Goal: Task Accomplishment & Management: Use online tool/utility

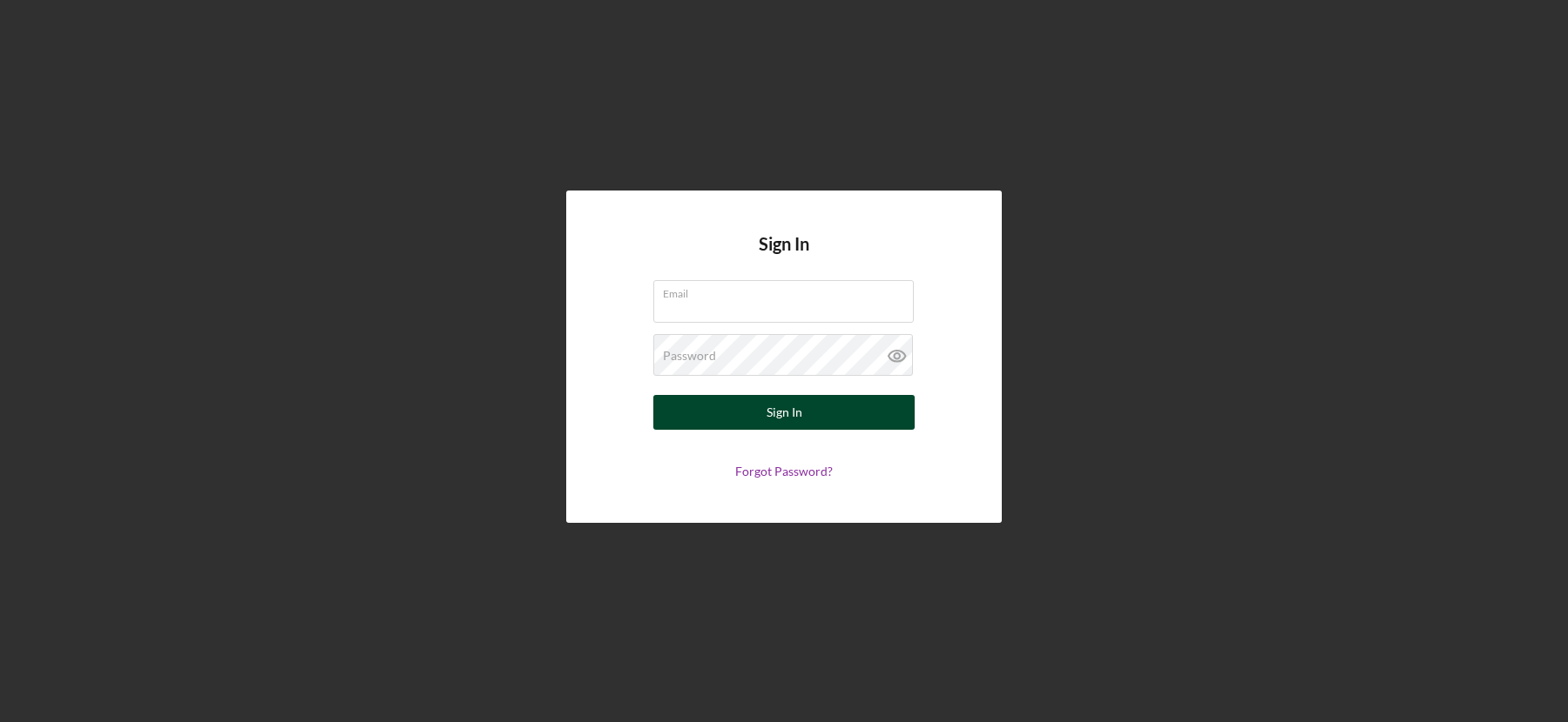
type input "[PERSON_NAME][EMAIL_ADDRESS][DOMAIN_NAME]"
click at [850, 411] on button "Sign In" at bounding box center [783, 412] width 261 height 35
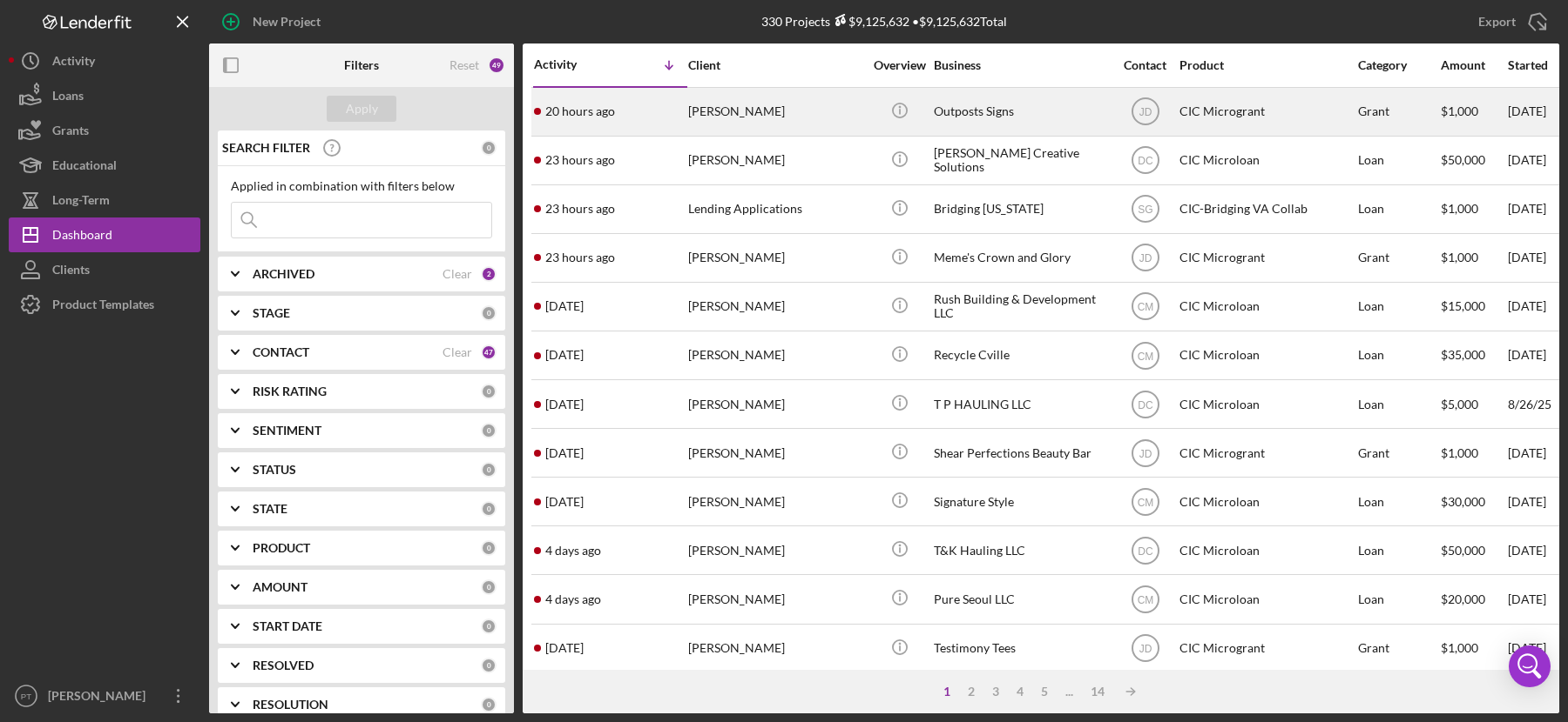
click at [986, 124] on div "Outposts Signs" at bounding box center [1021, 111] width 174 height 46
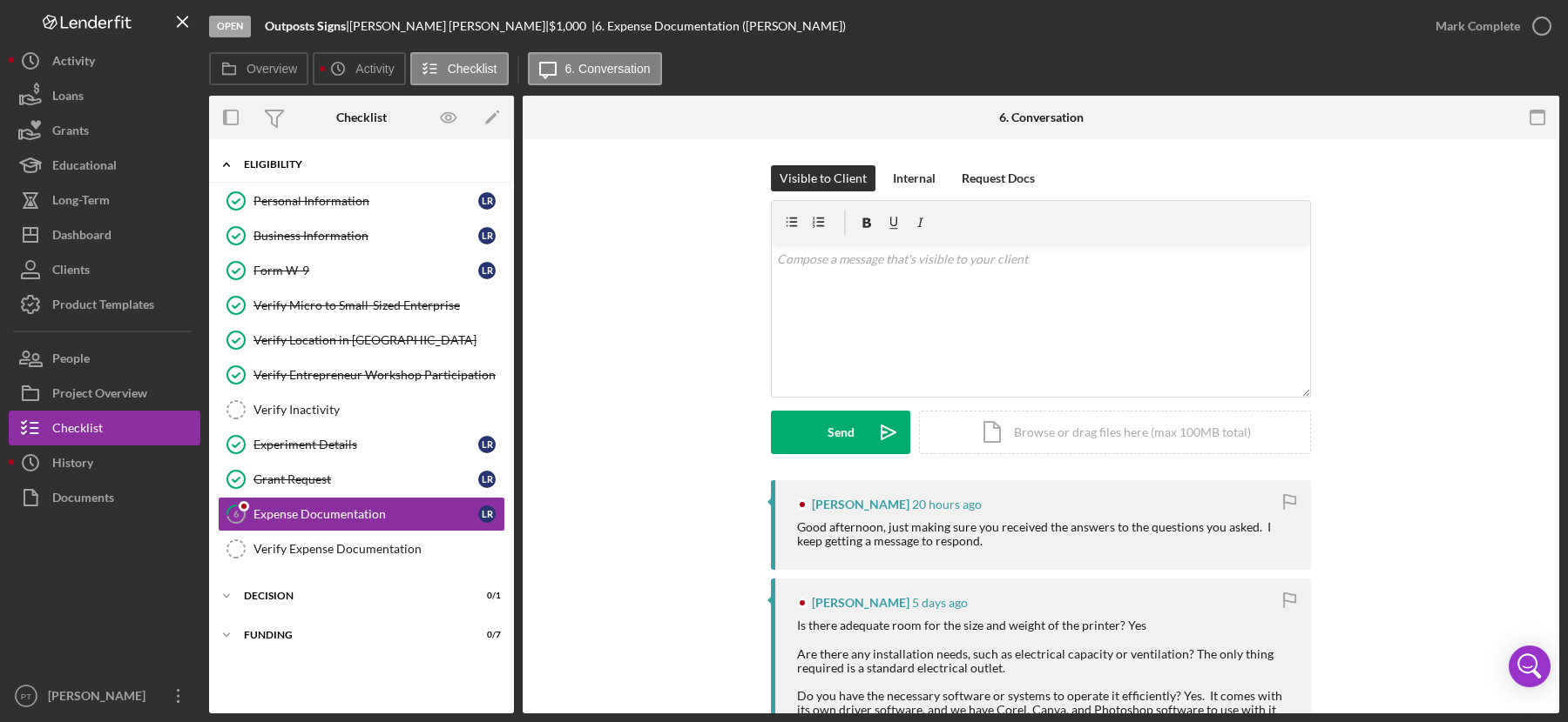
click at [236, 158] on icon "Icon/Expander" at bounding box center [227, 165] width 35 height 35
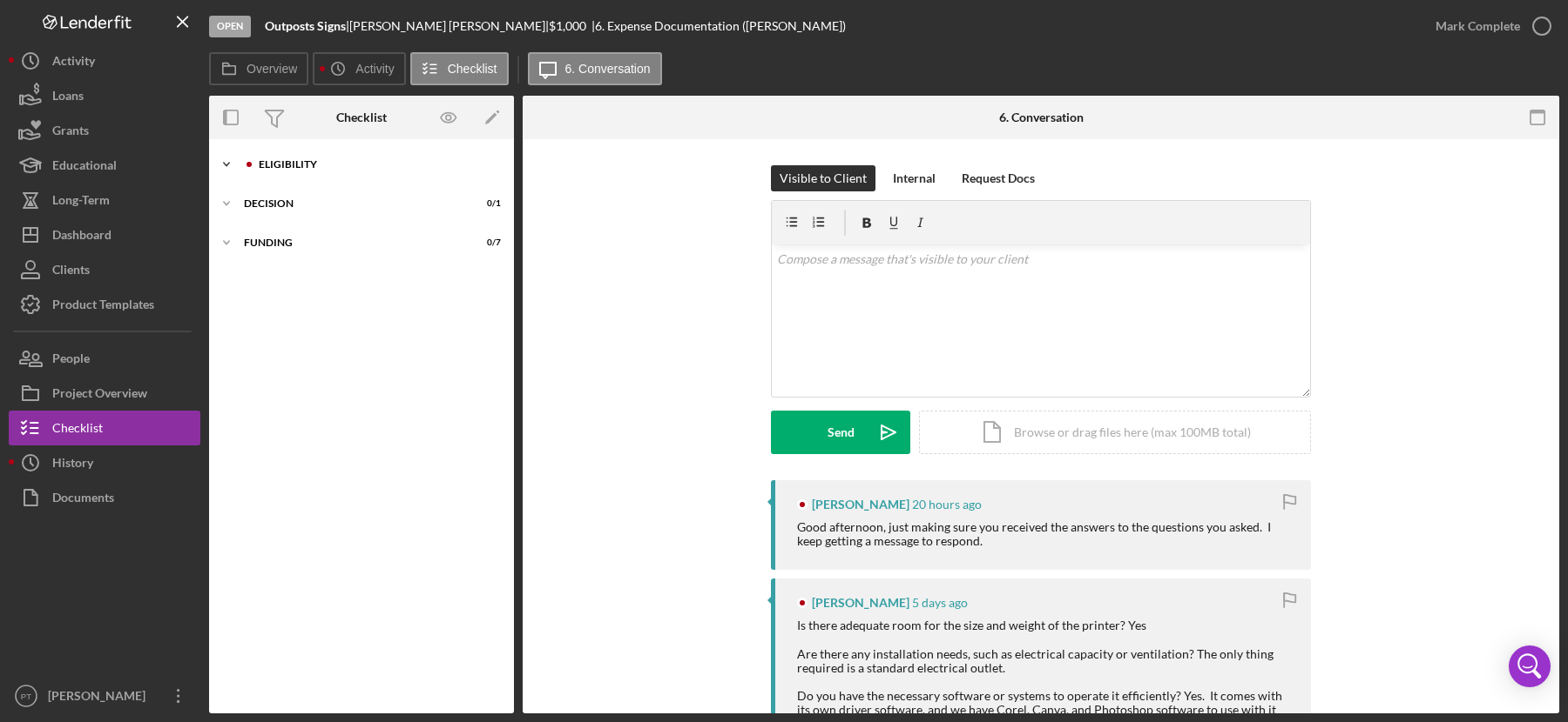
click at [236, 158] on icon "Icon/Expander" at bounding box center [227, 165] width 35 height 35
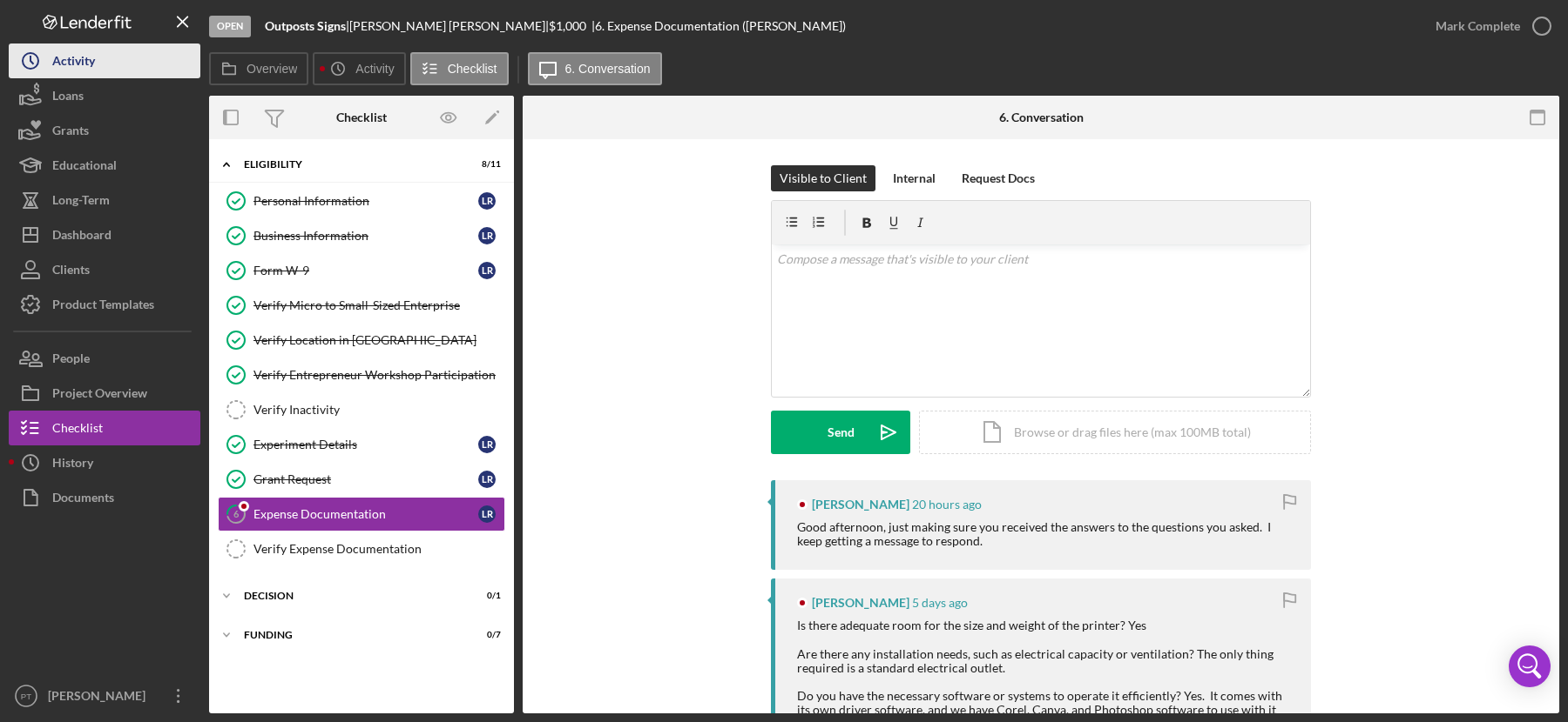
click at [99, 64] on button "Icon/History Activity" at bounding box center [105, 62] width 192 height 35
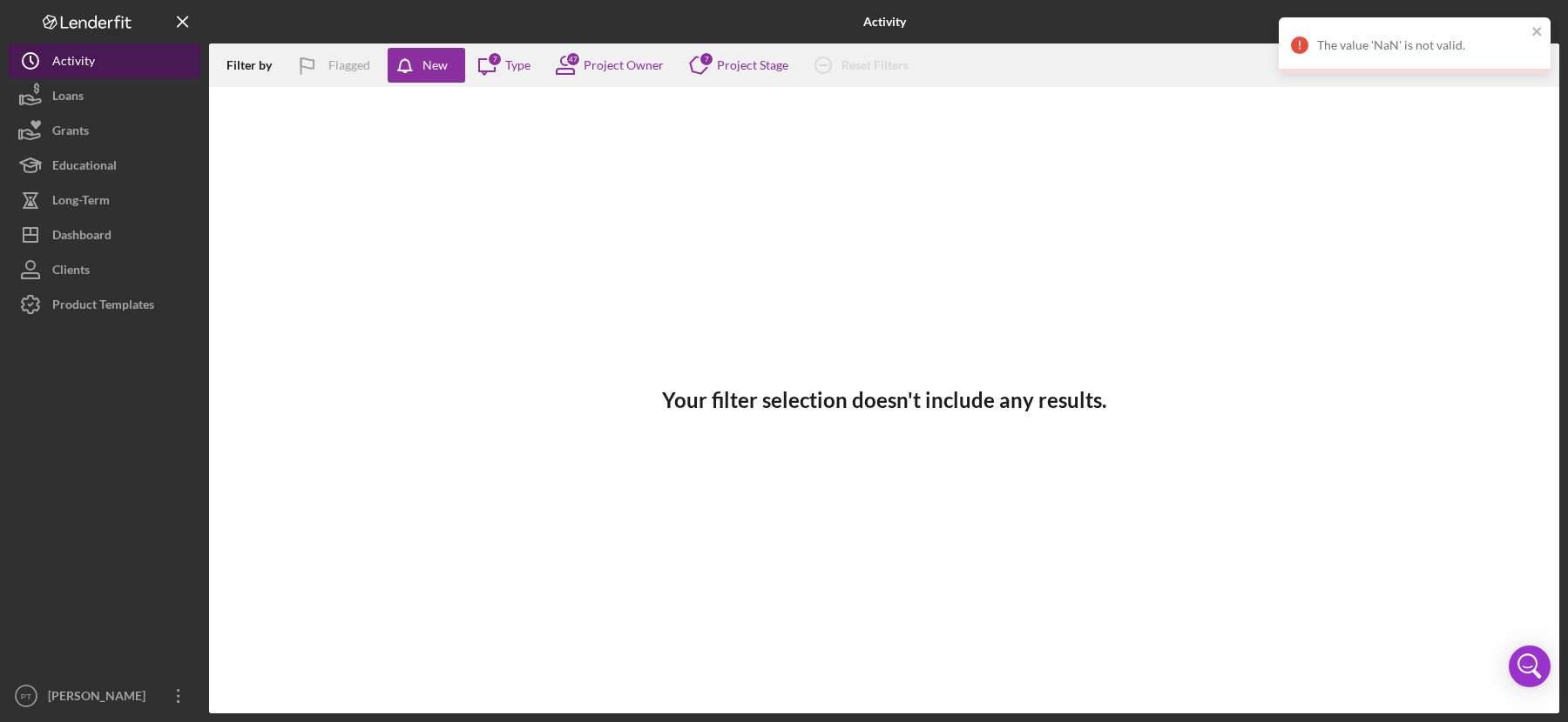
click at [156, 68] on button "Icon/History Activity" at bounding box center [105, 62] width 192 height 35
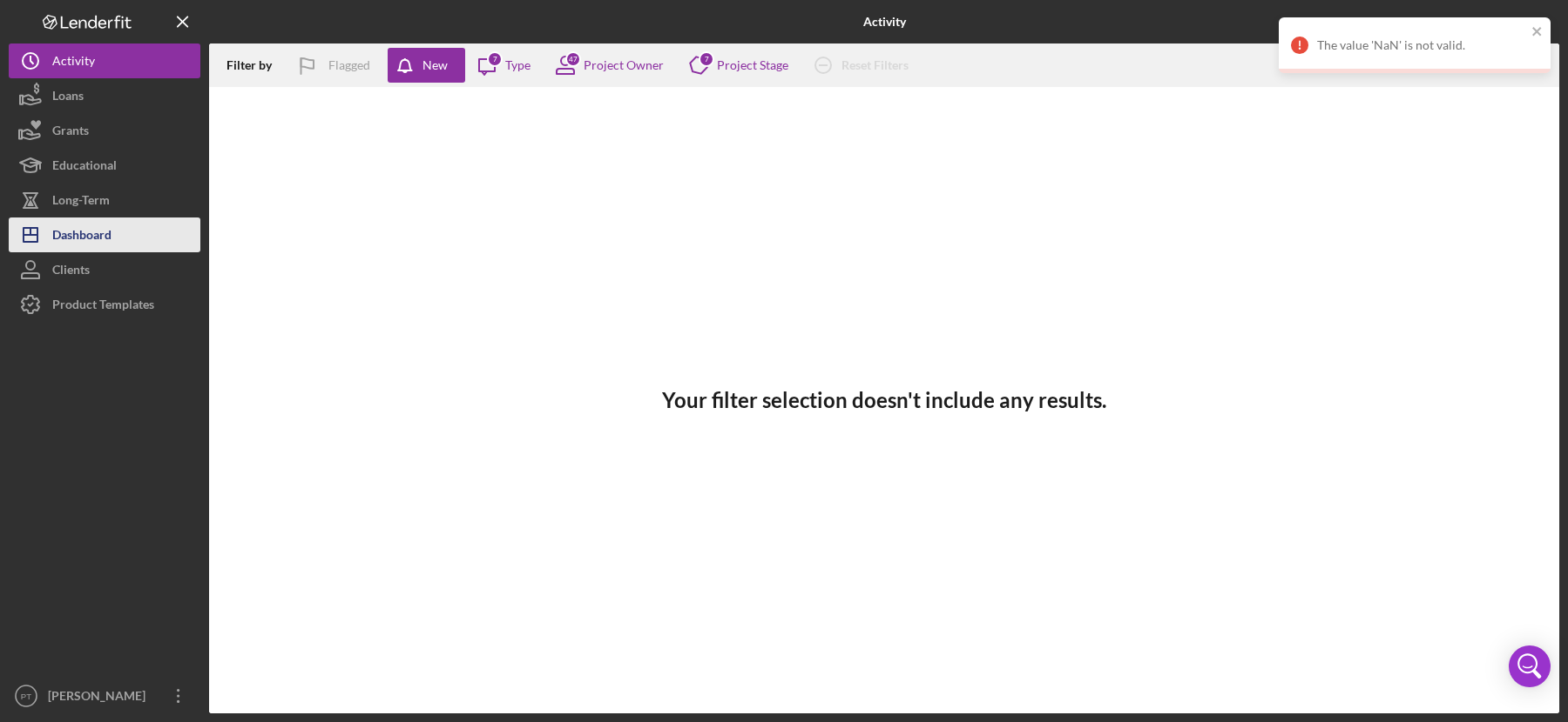
click at [118, 241] on button "Icon/Dashboard Dashboard" at bounding box center [105, 235] width 192 height 35
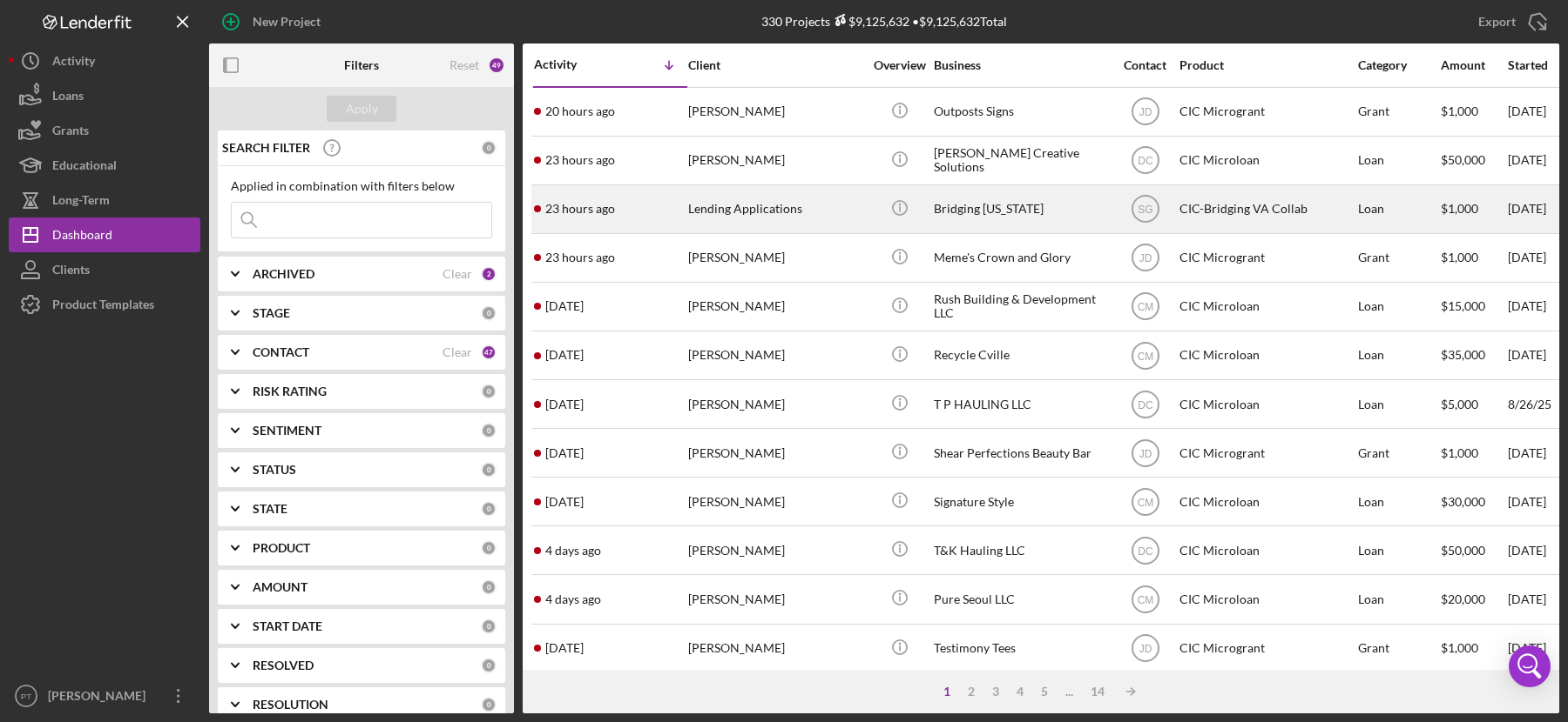
click at [727, 220] on div "Lending Applications" at bounding box center [775, 209] width 174 height 46
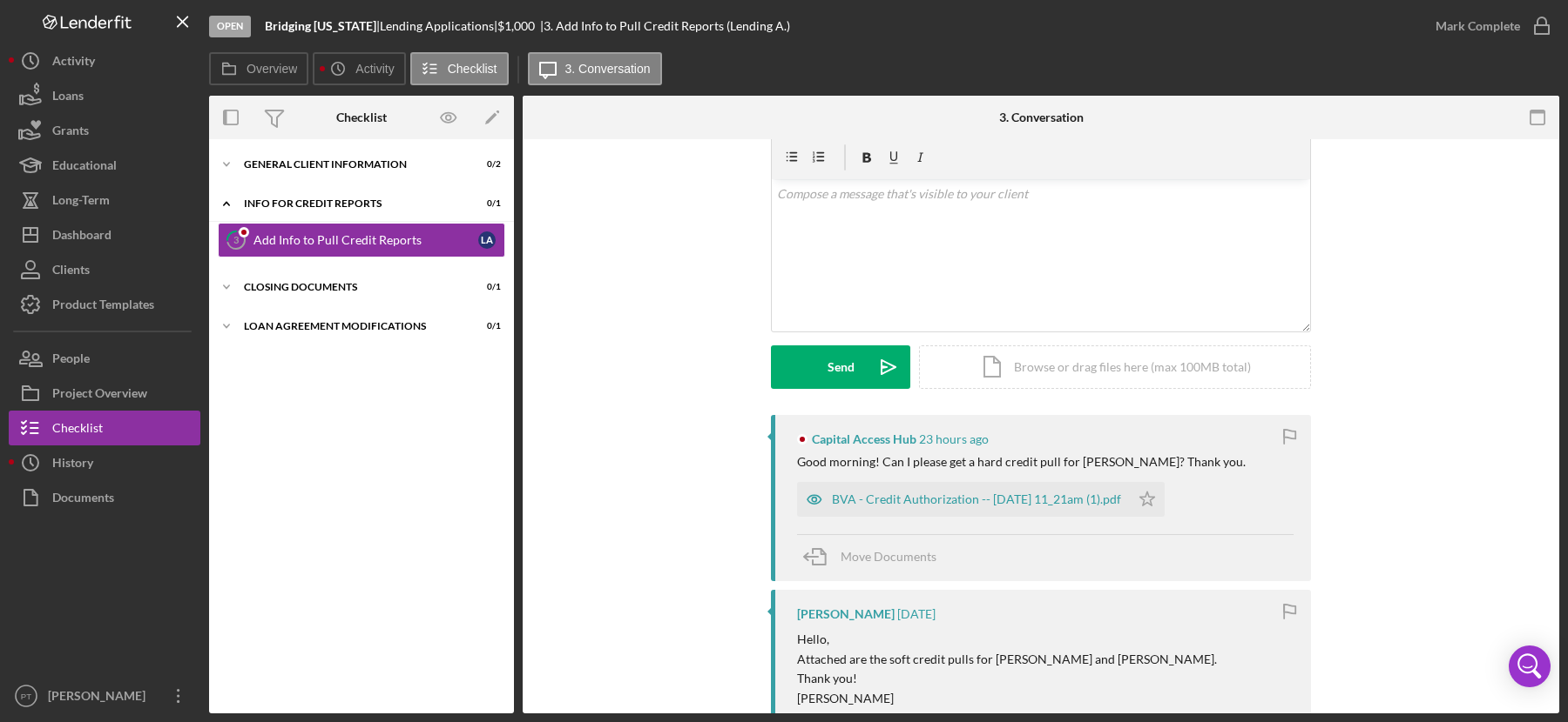
scroll to position [81, 0]
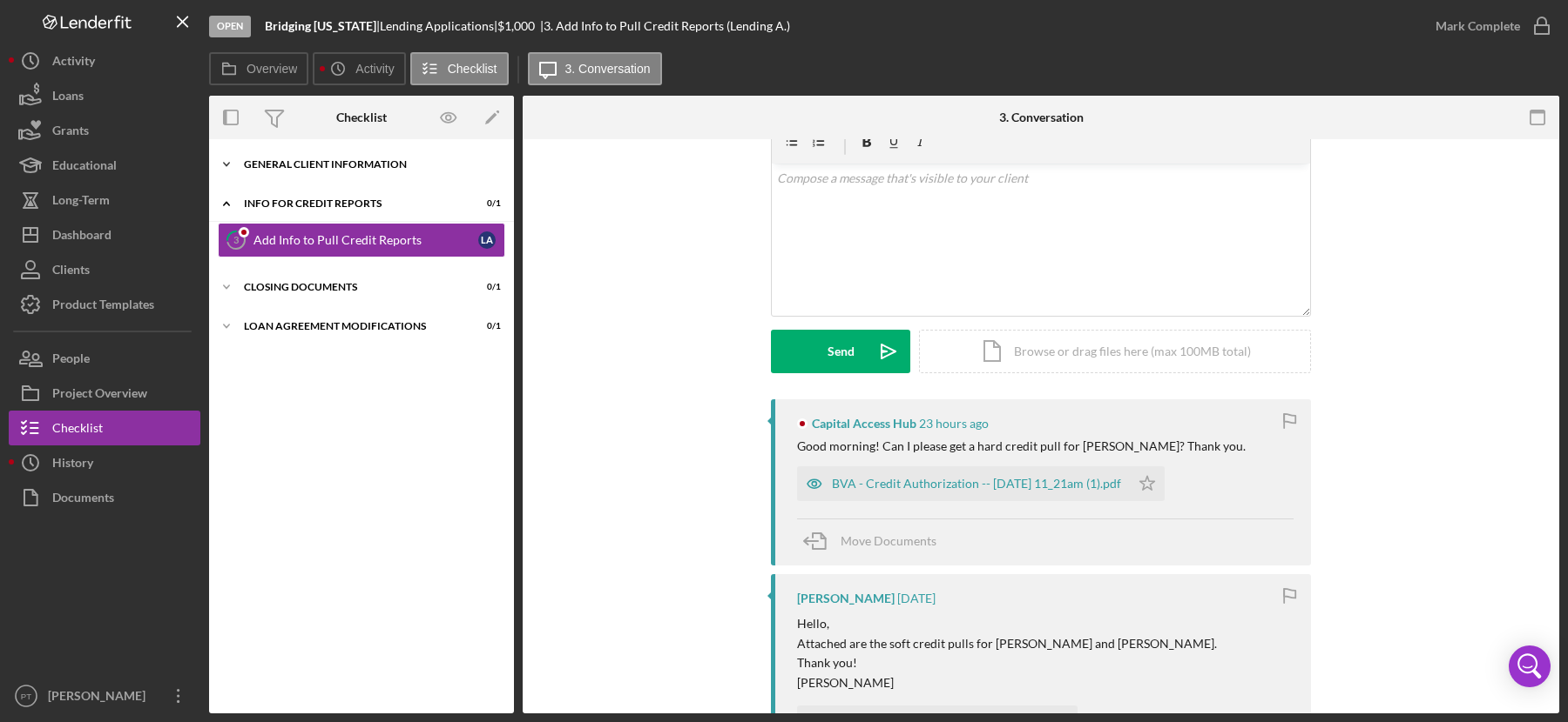
click at [382, 160] on div "General Client Information" at bounding box center [368, 164] width 248 height 11
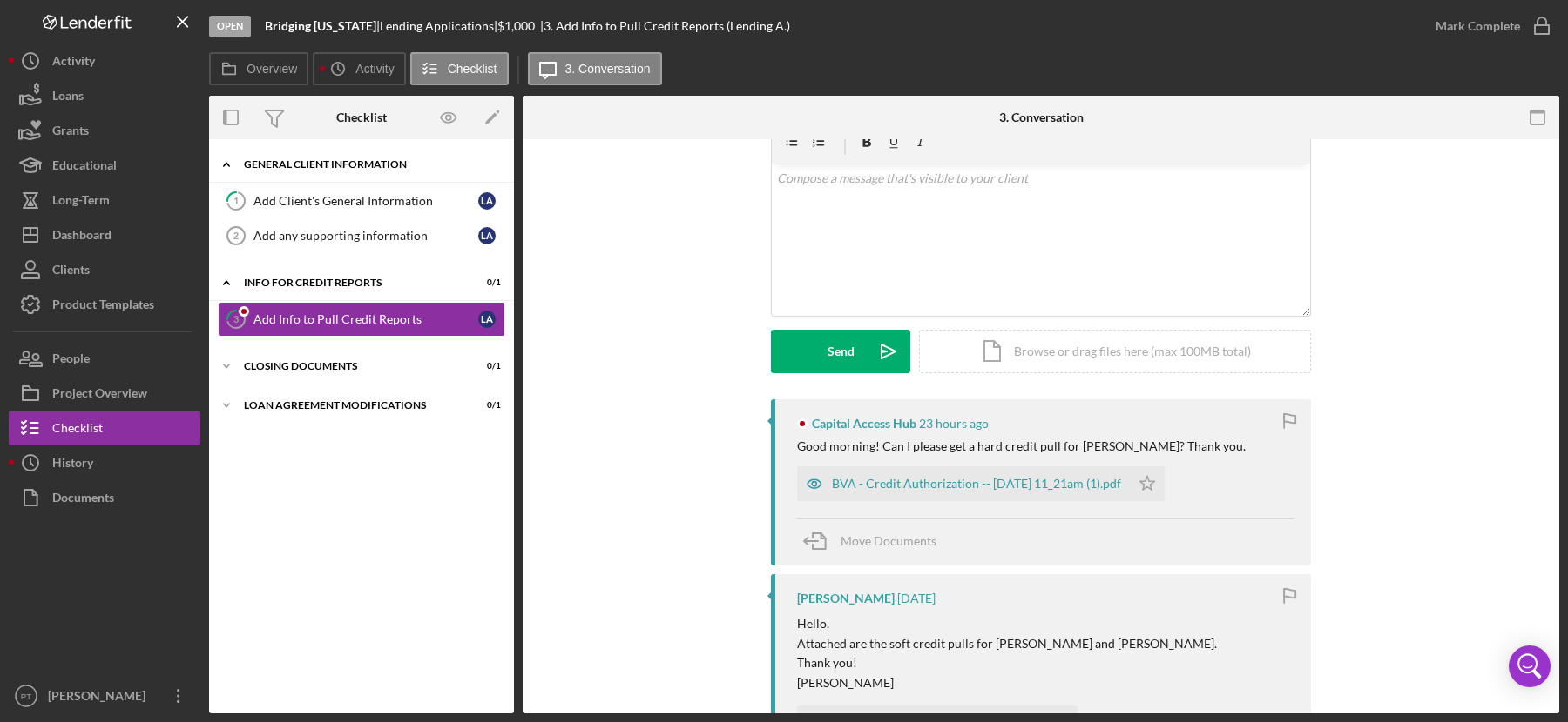
click at [374, 160] on div "General Client Information" at bounding box center [368, 164] width 248 height 11
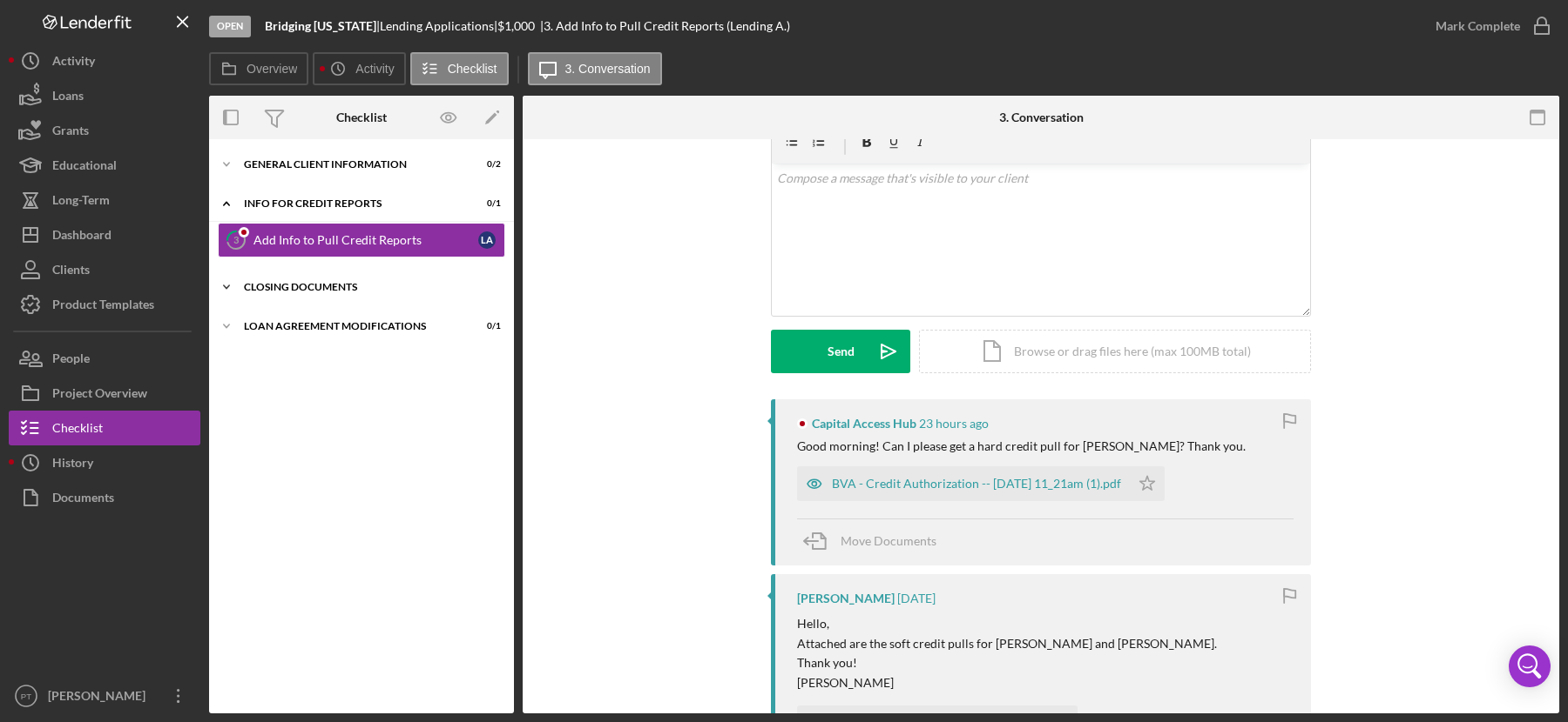
click at [331, 285] on div "Closing Documents" at bounding box center [368, 287] width 248 height 11
click at [324, 283] on div "Closing Documents" at bounding box center [368, 287] width 248 height 11
click at [313, 284] on div "Closing Documents" at bounding box center [368, 287] width 248 height 11
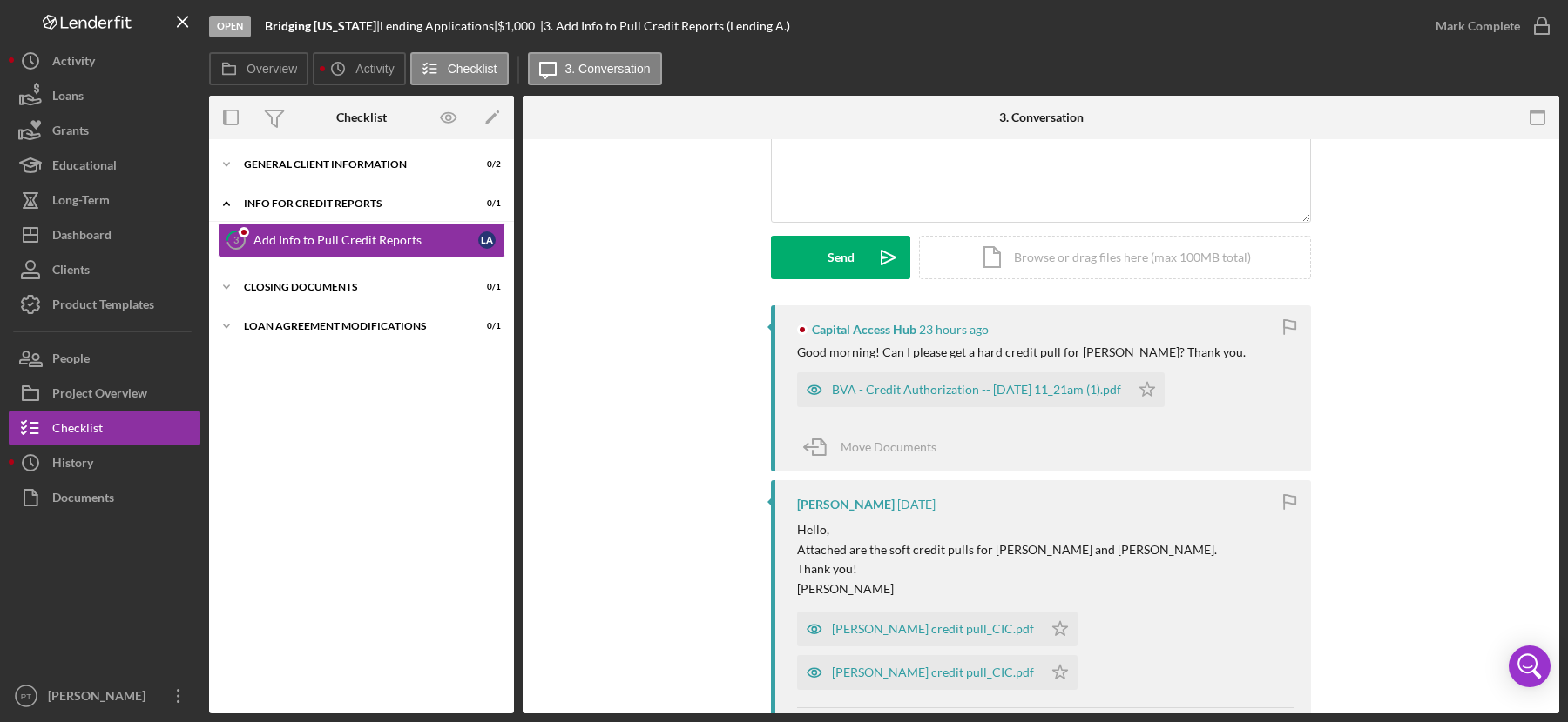
scroll to position [177, 0]
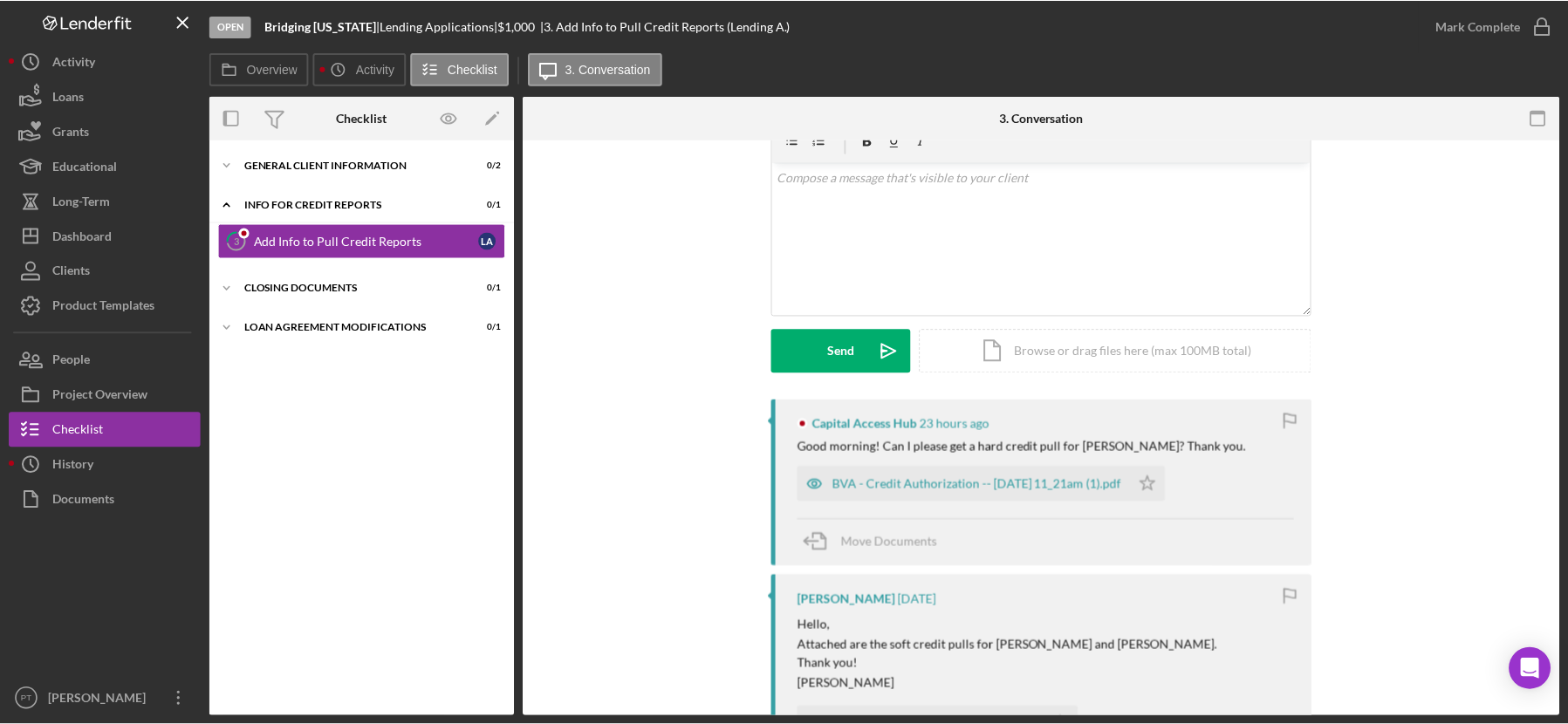
scroll to position [84, 0]
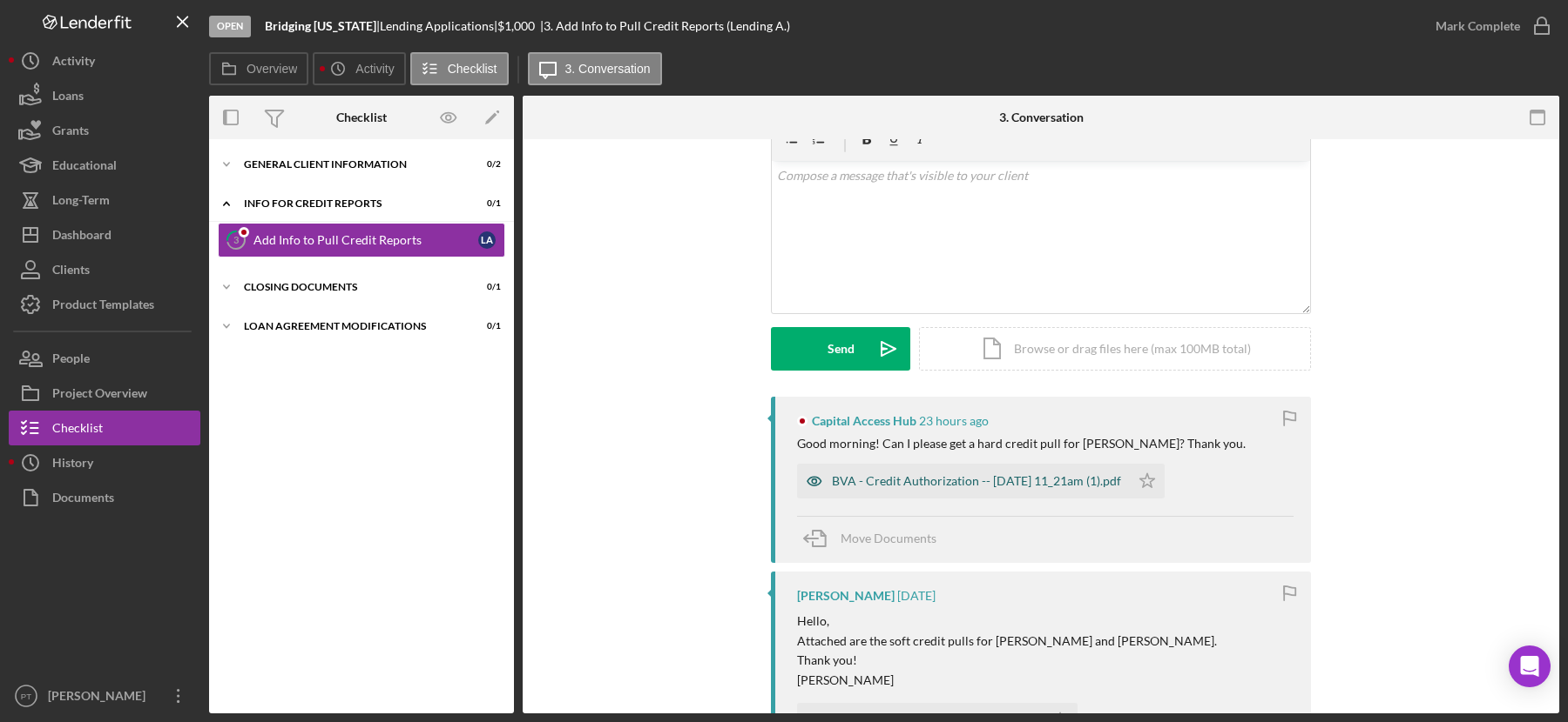
click at [898, 483] on div "BVA - Credit Authorization -- [DATE] 11_21am (1).pdf" at bounding box center [977, 482] width 289 height 14
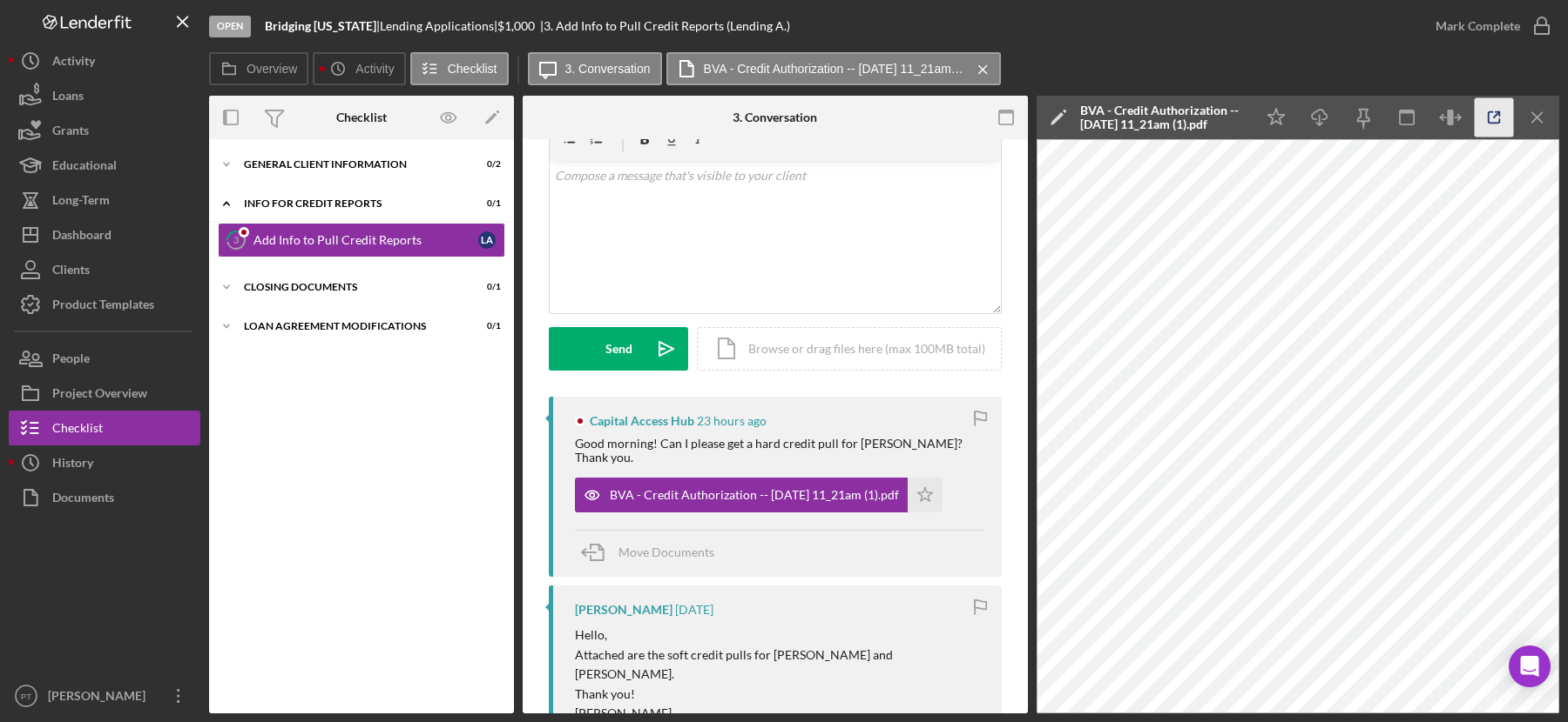
click at [1497, 123] on icon "button" at bounding box center [1495, 118] width 12 height 12
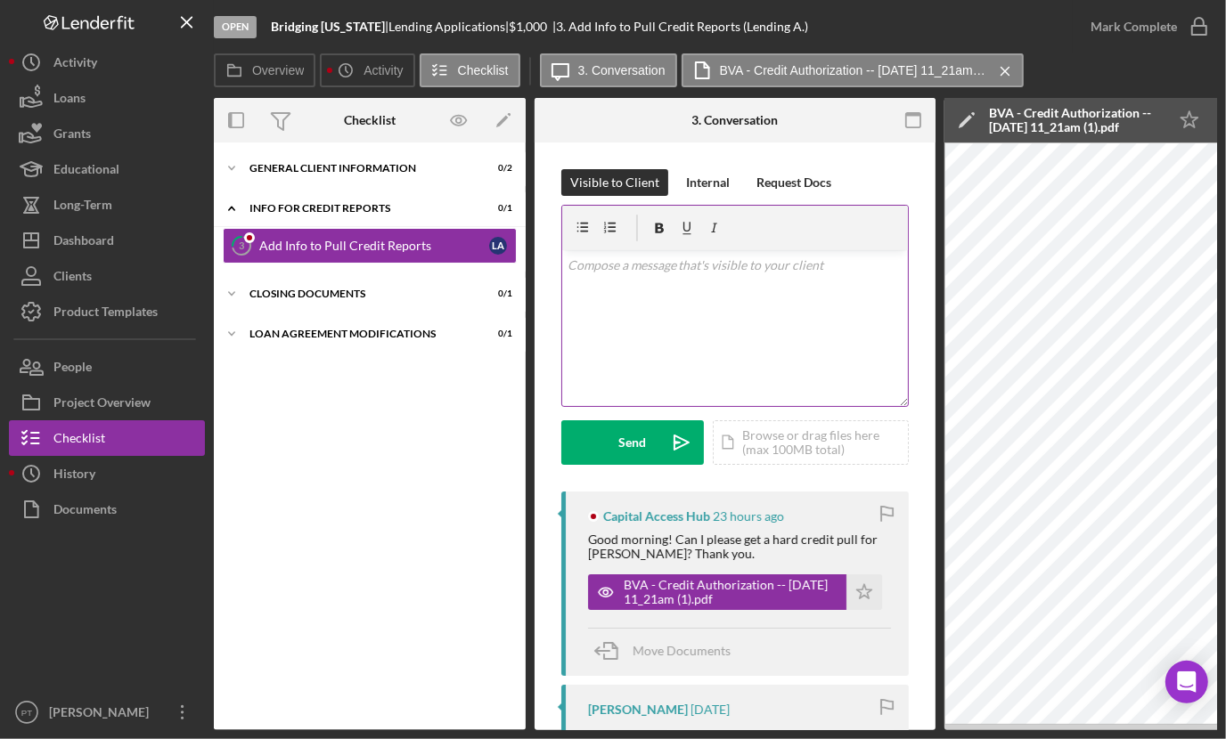
click at [779, 330] on div "v Color teal Color pink Remove color Add row above Add row below Add column bef…" at bounding box center [735, 328] width 346 height 156
click at [804, 445] on div "Icon/Document Browse or drag files here (max 100MB total) Tap to choose files o…" at bounding box center [811, 442] width 196 height 45
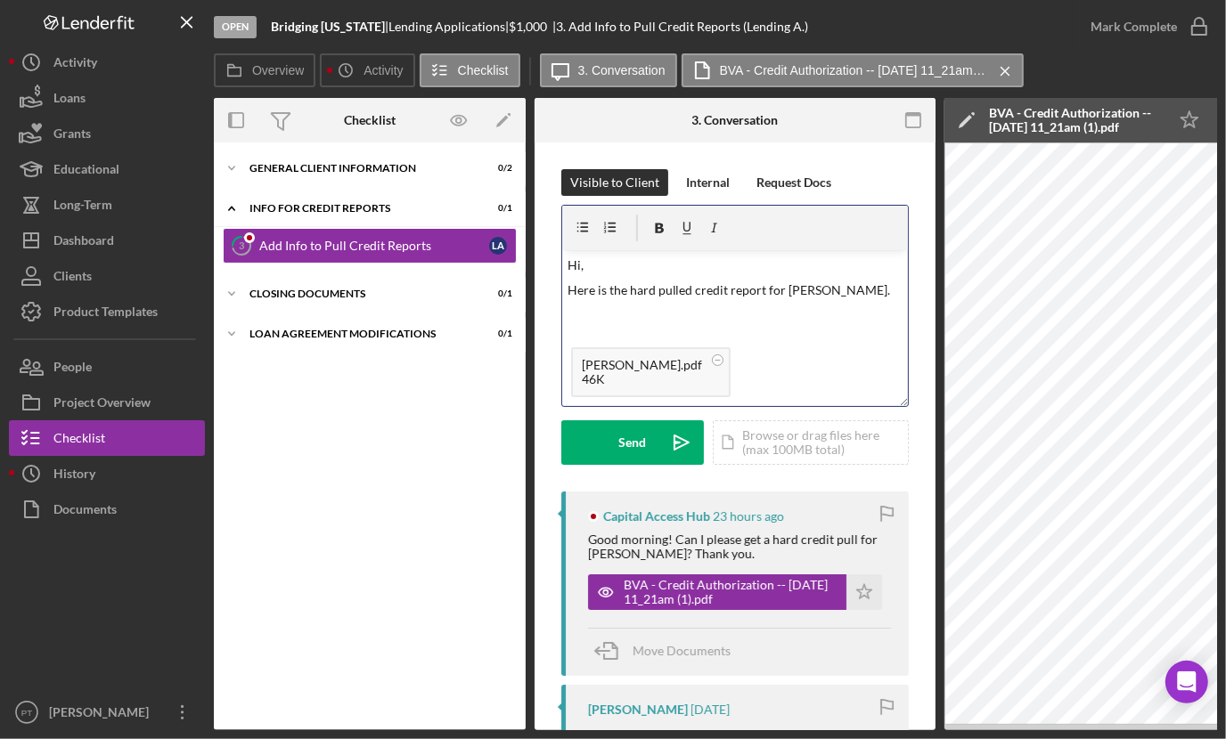
click at [882, 299] on div "v Color teal Color pink Remove color Add row above Add row below Add column bef…" at bounding box center [735, 294] width 346 height 88
click at [652, 465] on div "Visible to Client Internal Request Docs v Color teal Color pink Remove color Ad…" at bounding box center [734, 330] width 347 height 323
click at [653, 446] on button "Send Icon/icon-invite-send" at bounding box center [632, 442] width 143 height 45
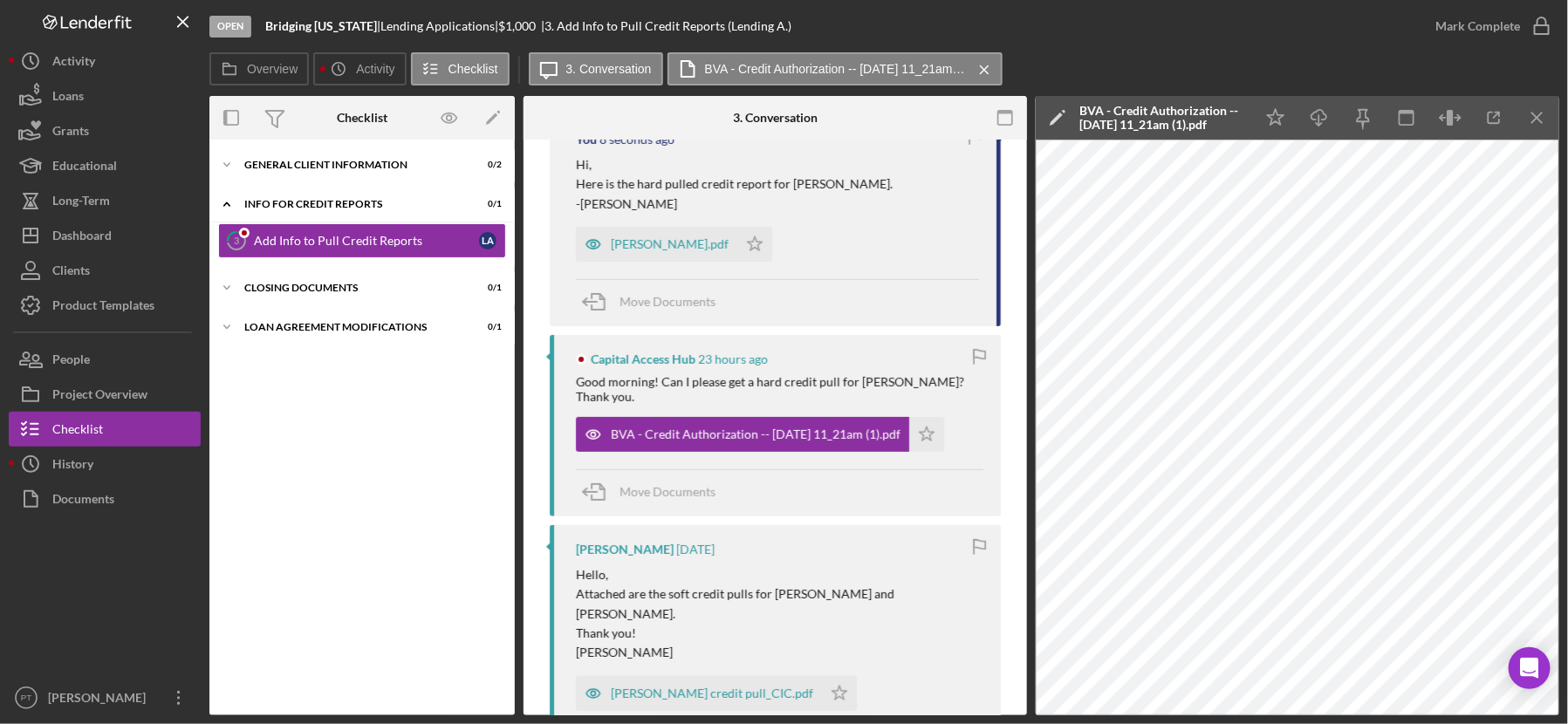
scroll to position [367, 0]
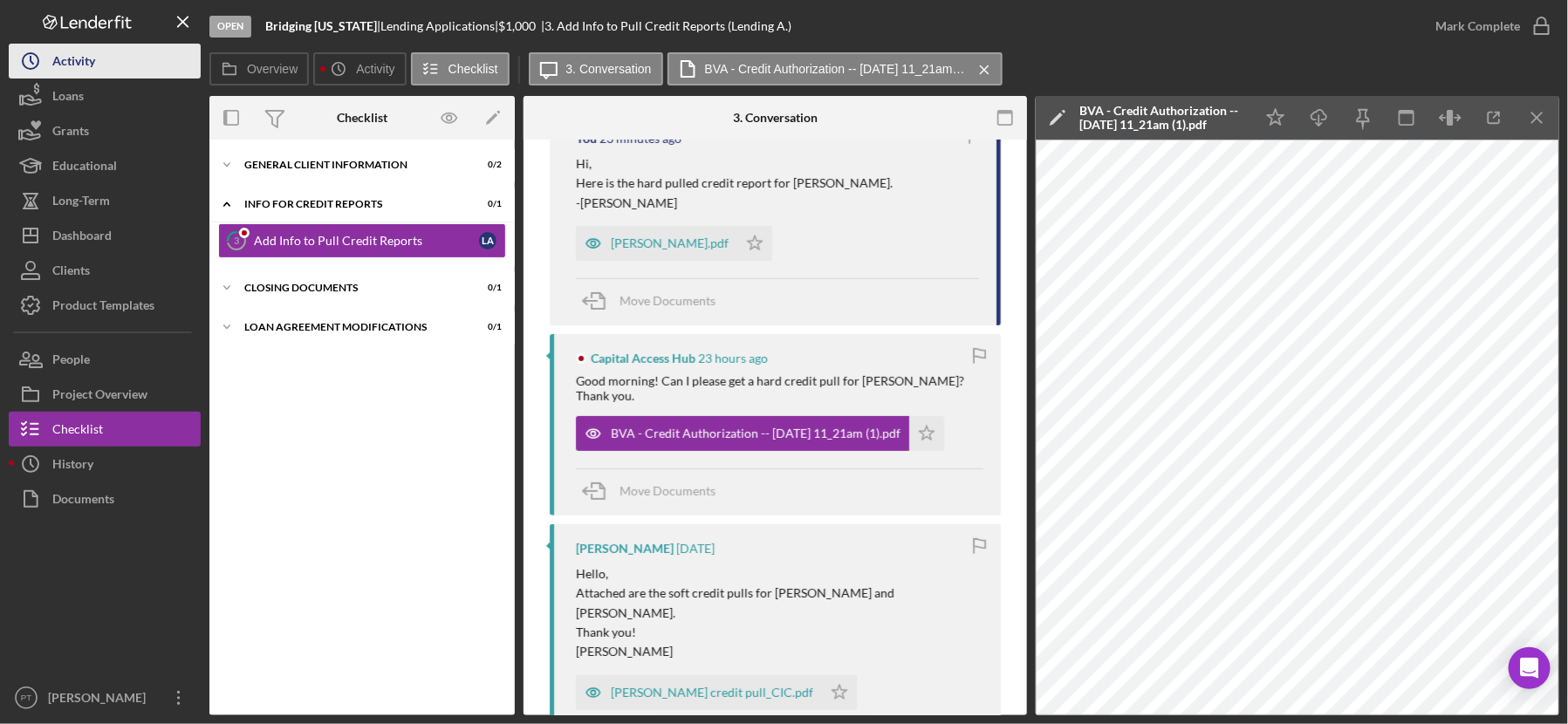
click at [58, 73] on div "Activity" at bounding box center [73, 64] width 43 height 39
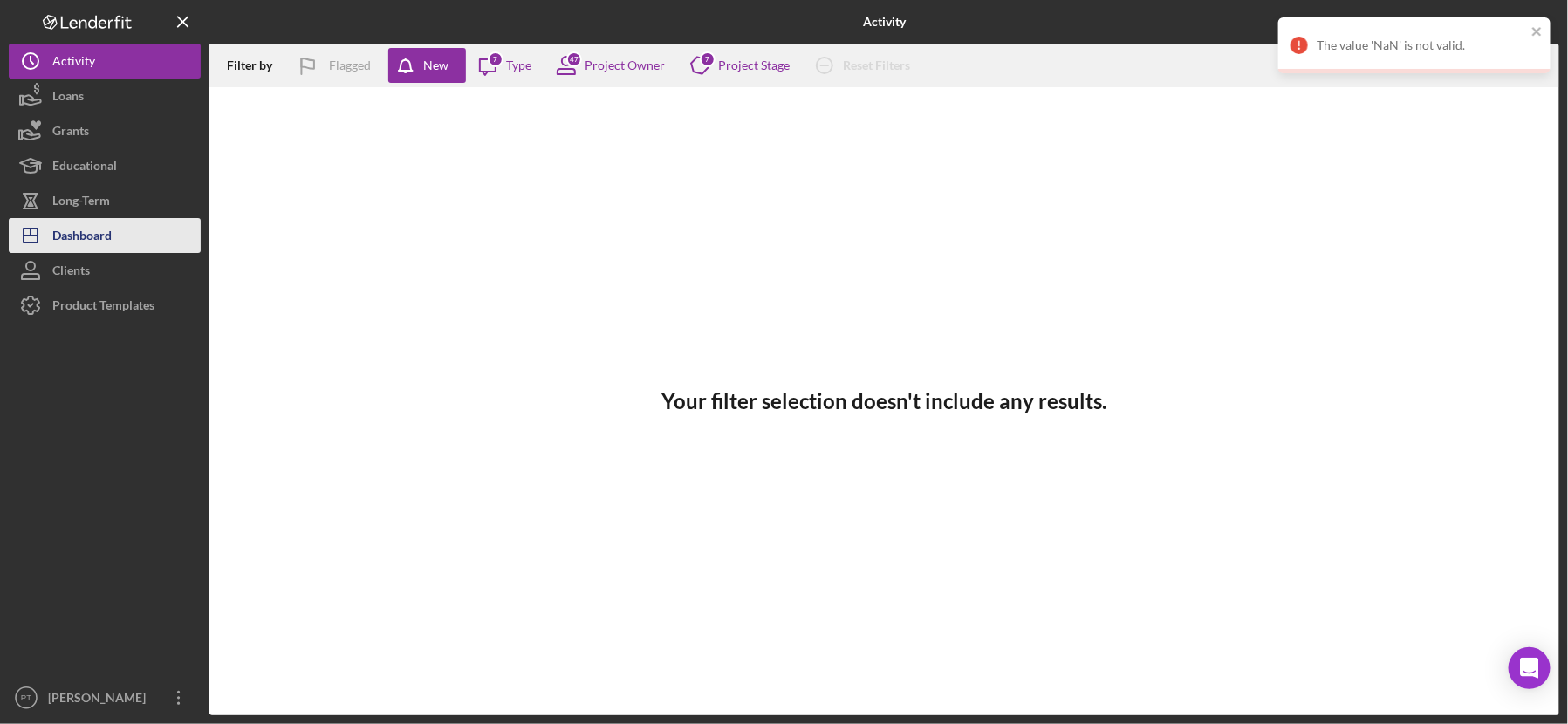
click at [120, 227] on button "Icon/Dashboard Dashboard" at bounding box center [105, 236] width 192 height 35
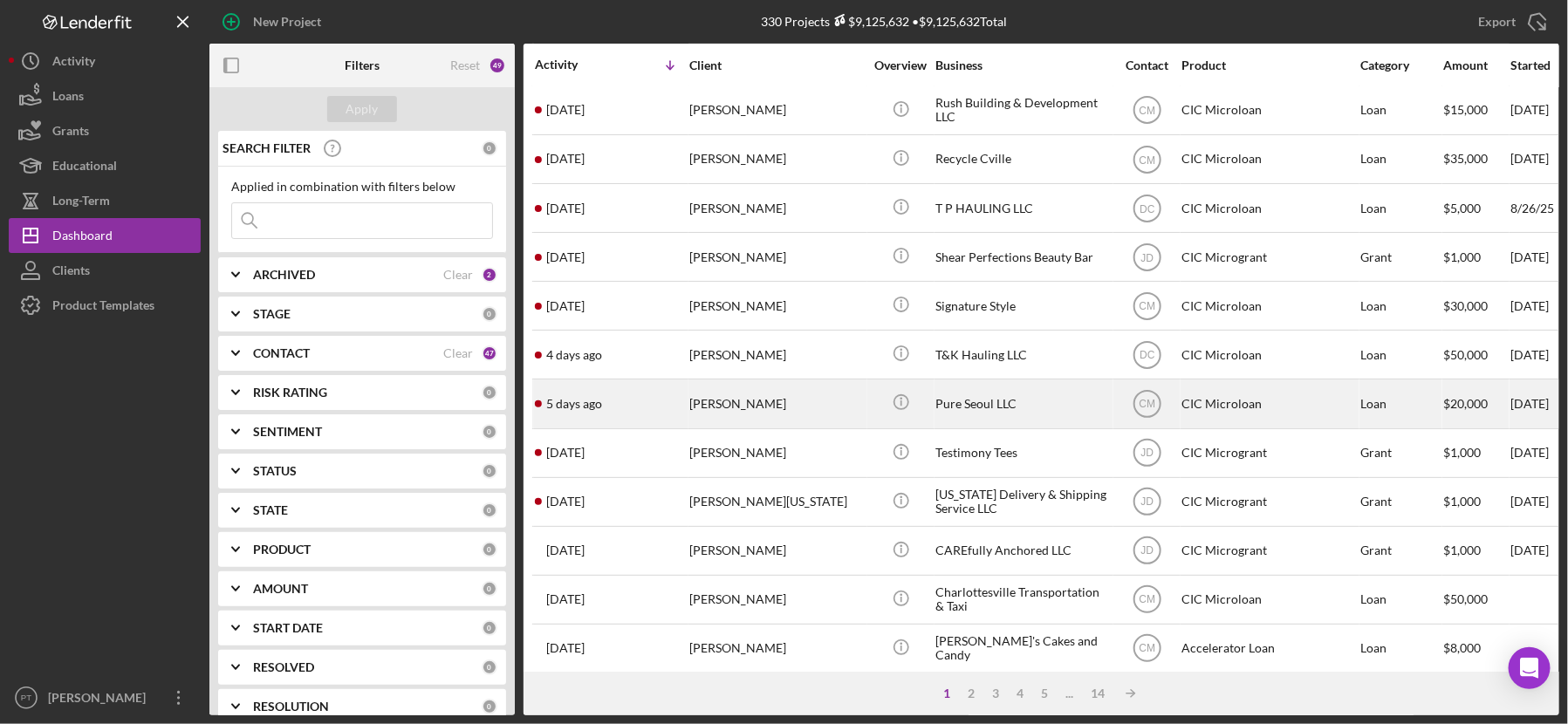
scroll to position [201, 0]
click at [668, 398] on div "5 days ago Jason Song" at bounding box center [611, 400] width 153 height 46
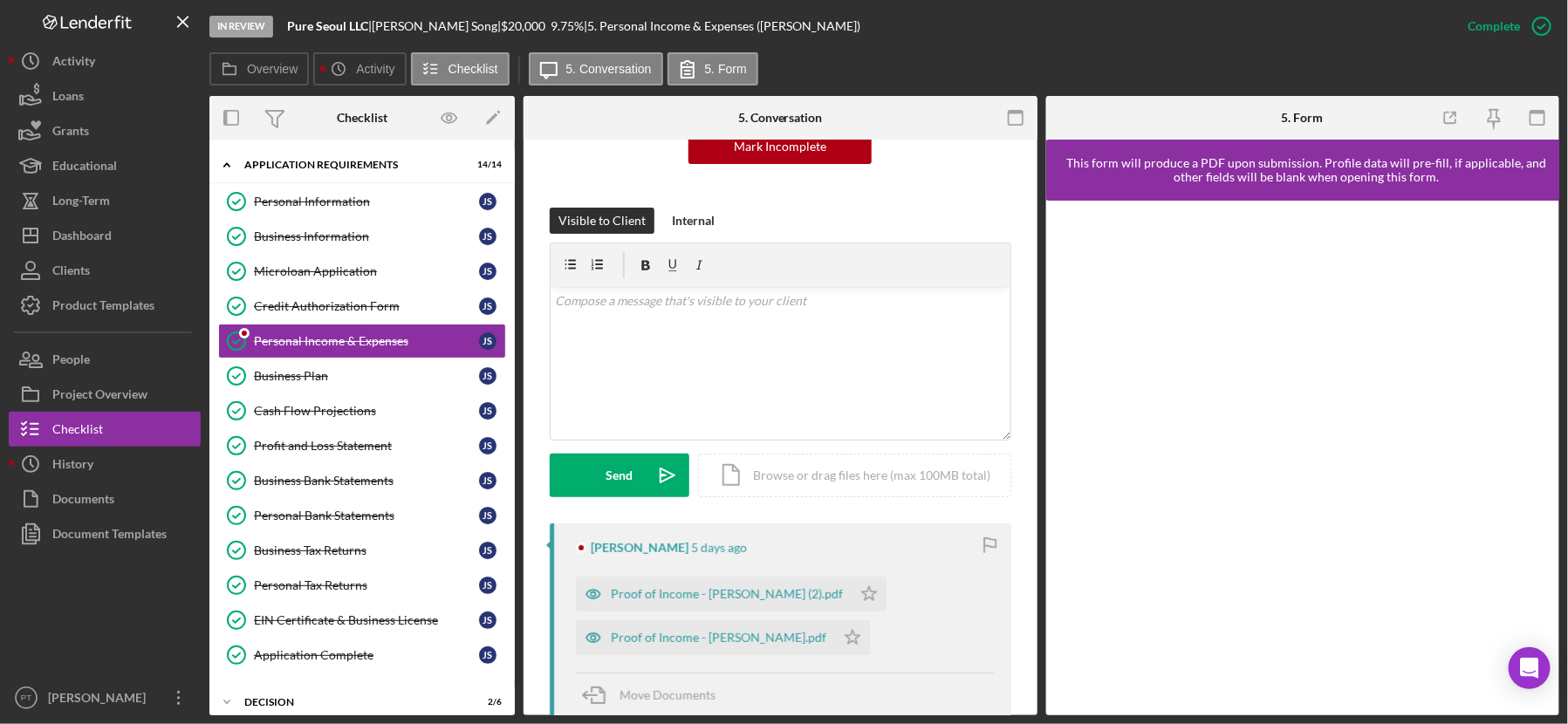
scroll to position [205, 0]
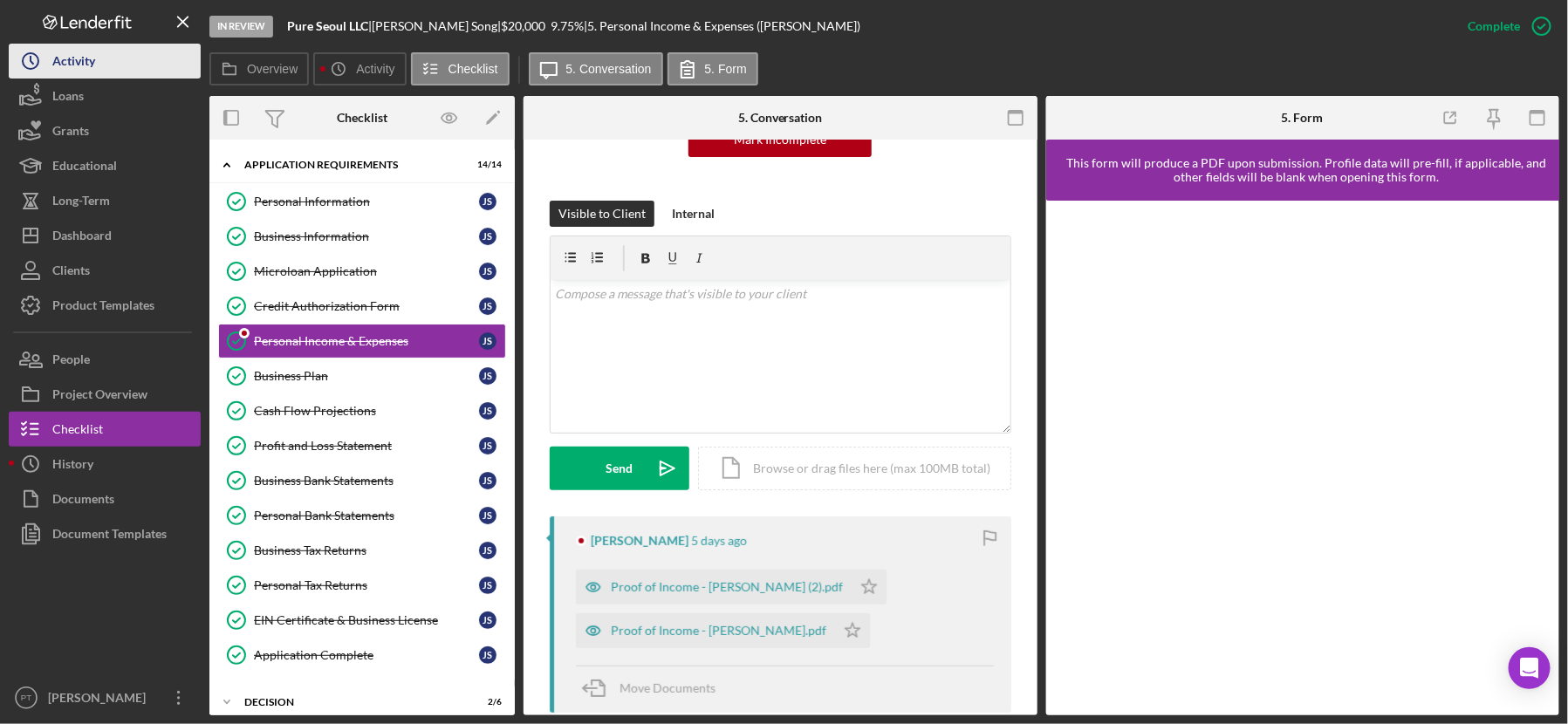
click at [106, 68] on button "Icon/History Activity" at bounding box center [105, 62] width 192 height 35
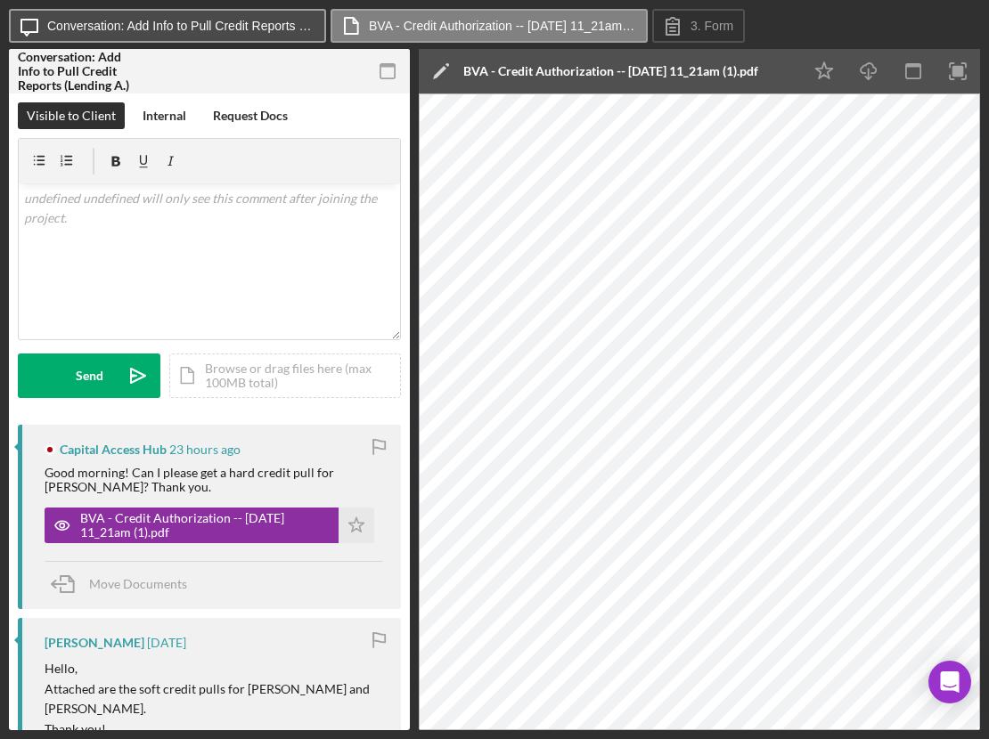
click at [206, 14] on button "Icon/Message Conversation: Add Info to Pull Credit Reports (Lending A.)" at bounding box center [167, 26] width 317 height 34
